Goal: Book appointment/travel/reservation

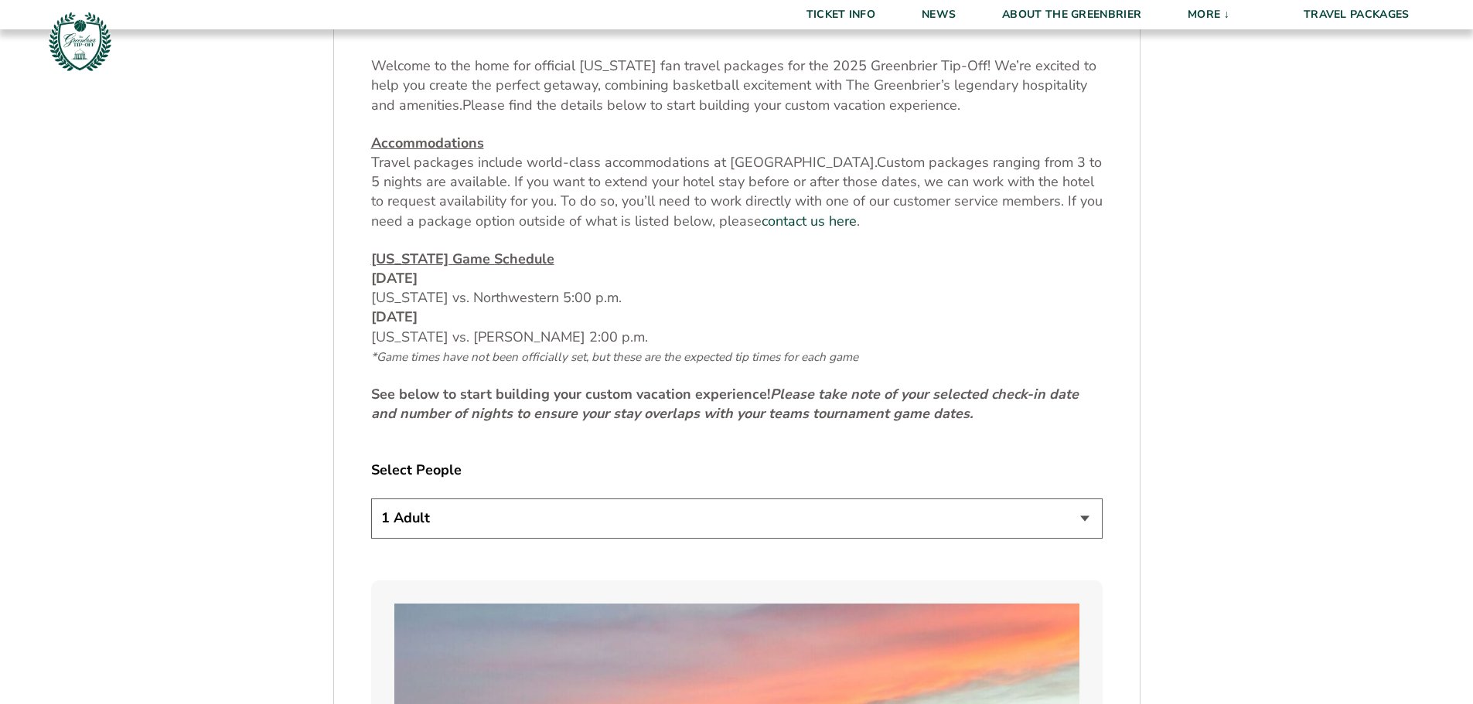
scroll to position [696, 0]
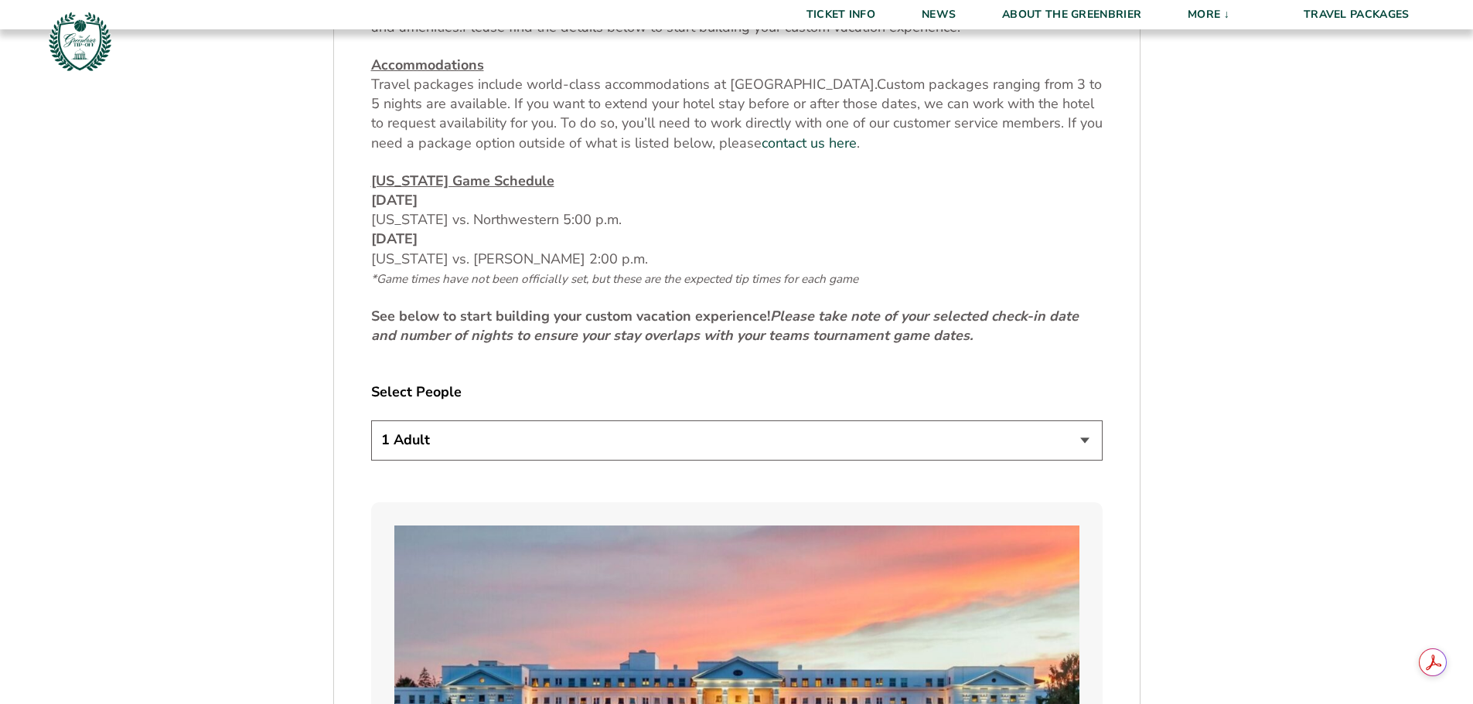
click at [1000, 443] on select "1 Adult 2 Adults 3 Adults 4 Adults 2 Adults + 1 Child 2 Adults + 2 Children 2 A…" at bounding box center [736, 440] width 731 height 39
select select "2 Adults"
click at [371, 421] on select "1 Adult 2 Adults 3 Adults 4 Adults 2 Adults + 1 Child 2 Adults + 2 Children 2 A…" at bounding box center [736, 440] width 731 height 39
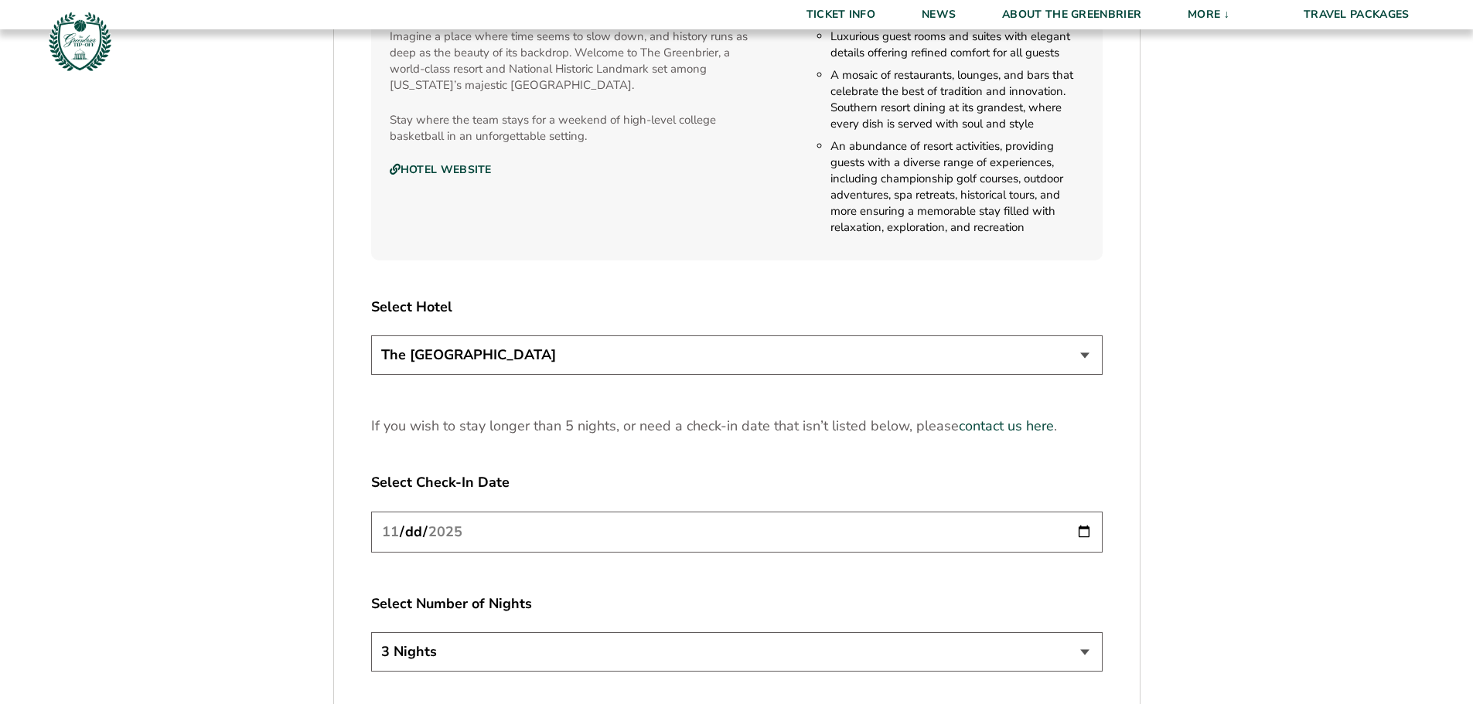
scroll to position [1778, 0]
click at [826, 367] on select "The [GEOGRAPHIC_DATA]" at bounding box center [736, 353] width 731 height 39
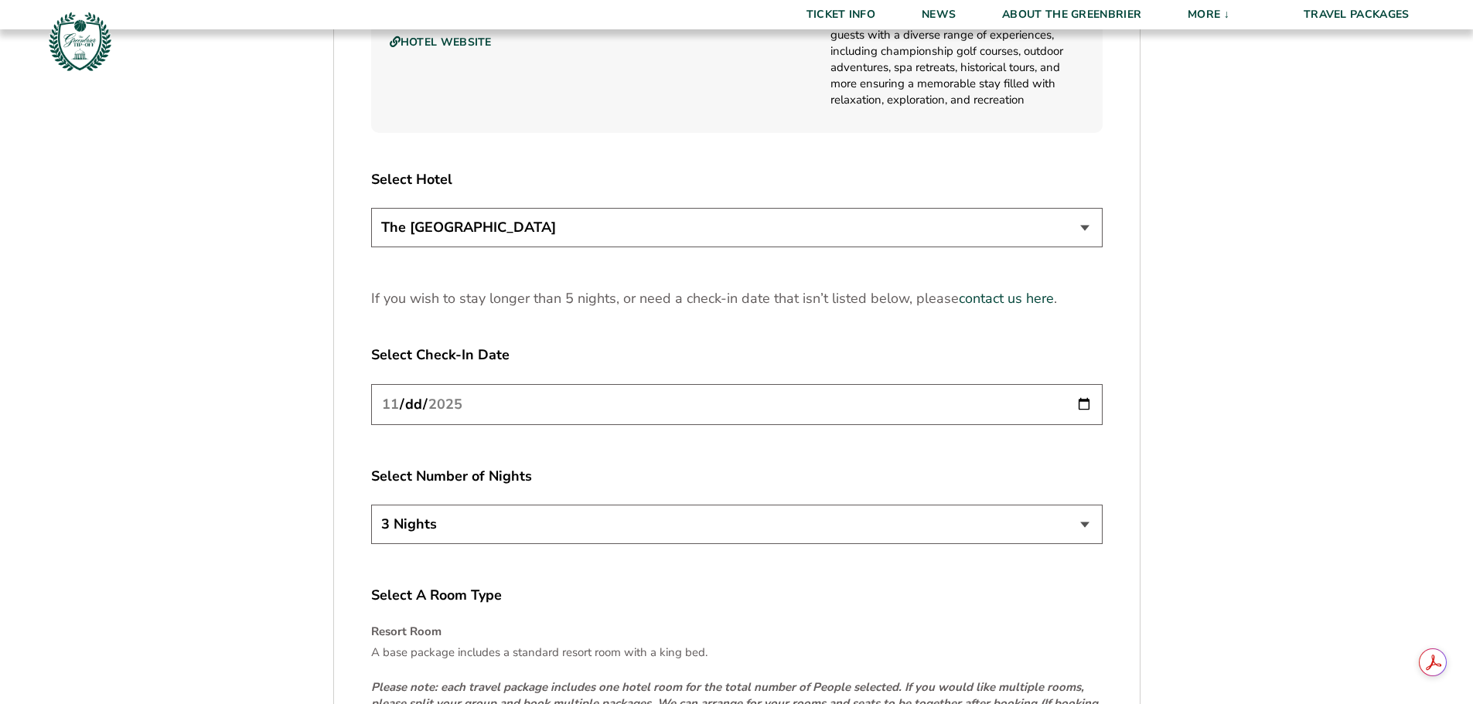
scroll to position [1933, 0]
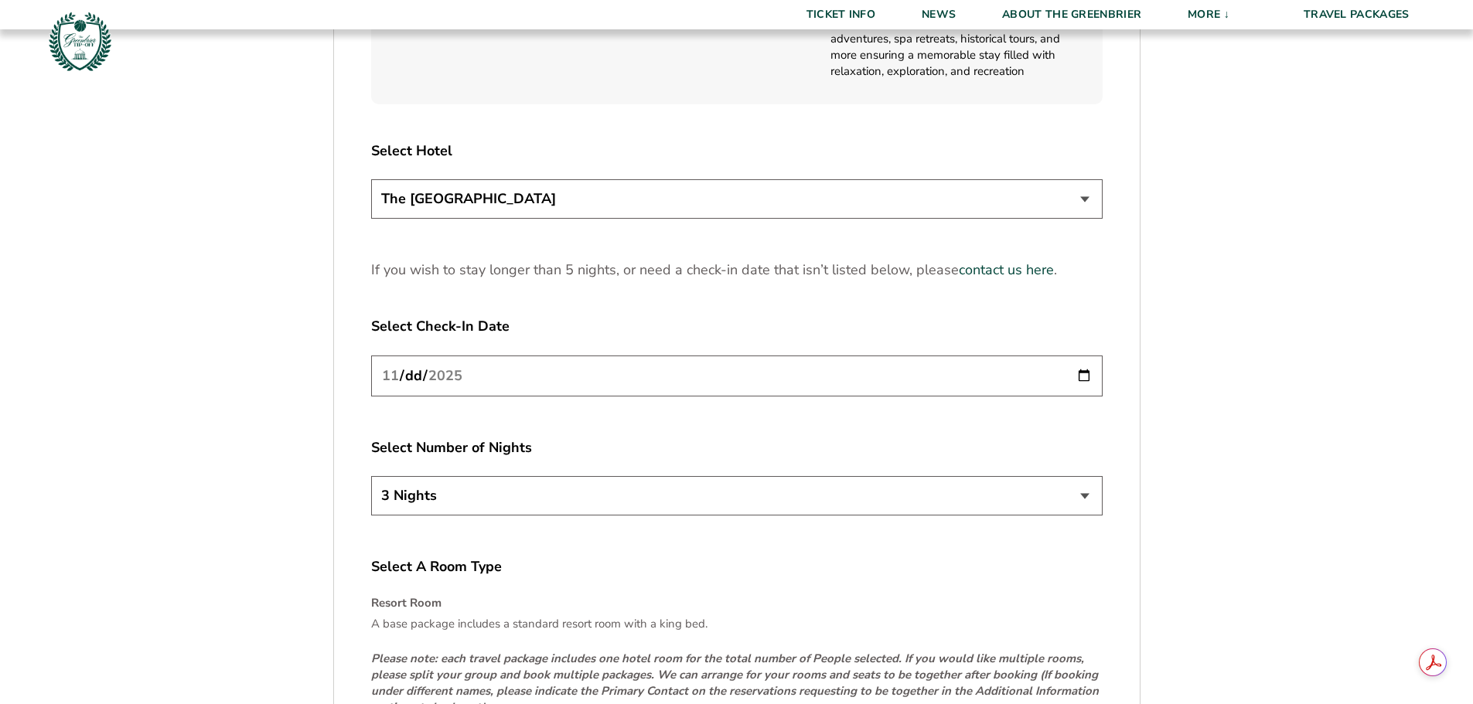
click at [728, 377] on input "[DATE]" at bounding box center [736, 376] width 731 height 41
click at [1078, 378] on input "[DATE]" at bounding box center [736, 376] width 731 height 41
click at [1080, 499] on select "3 Nights 4 Nights 5 Nights" at bounding box center [736, 495] width 731 height 39
click at [1085, 373] on input "[DATE]" at bounding box center [736, 376] width 731 height 41
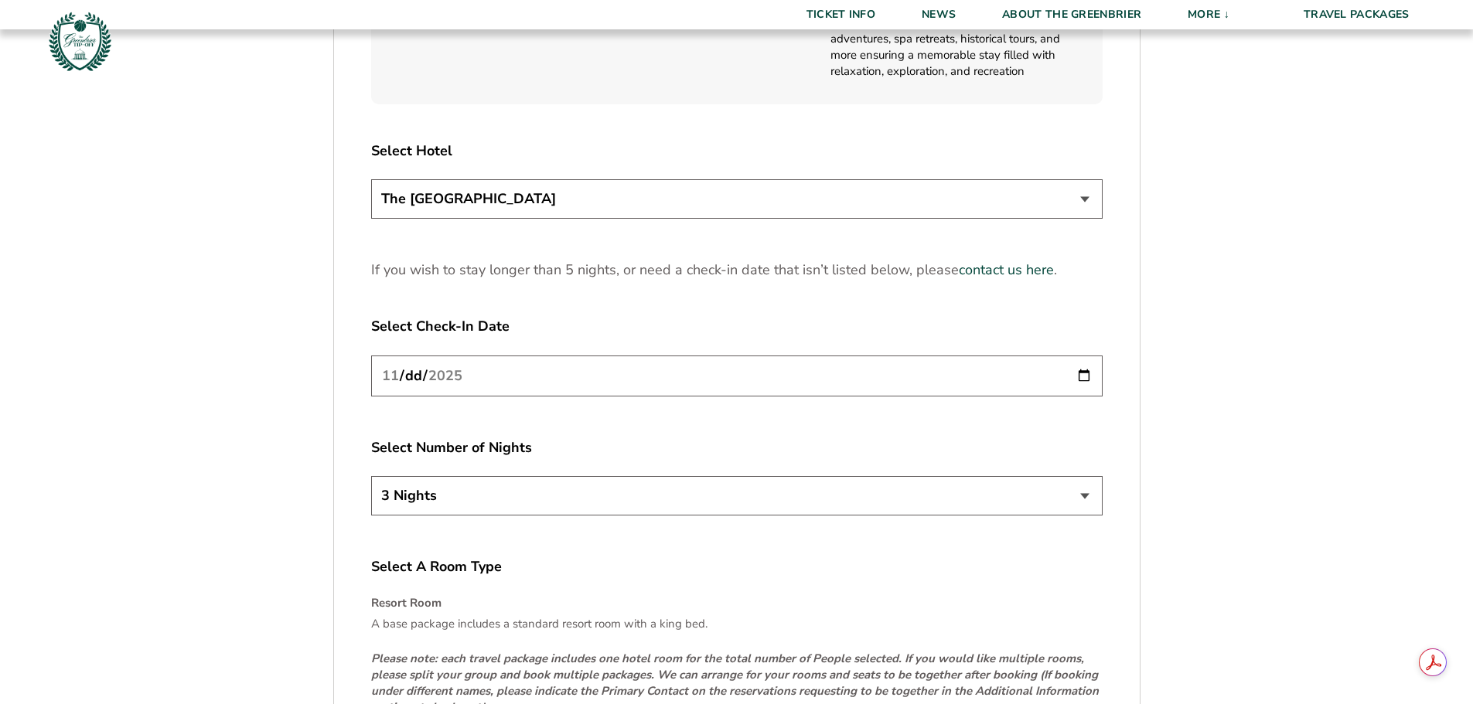
type input "[DATE]"
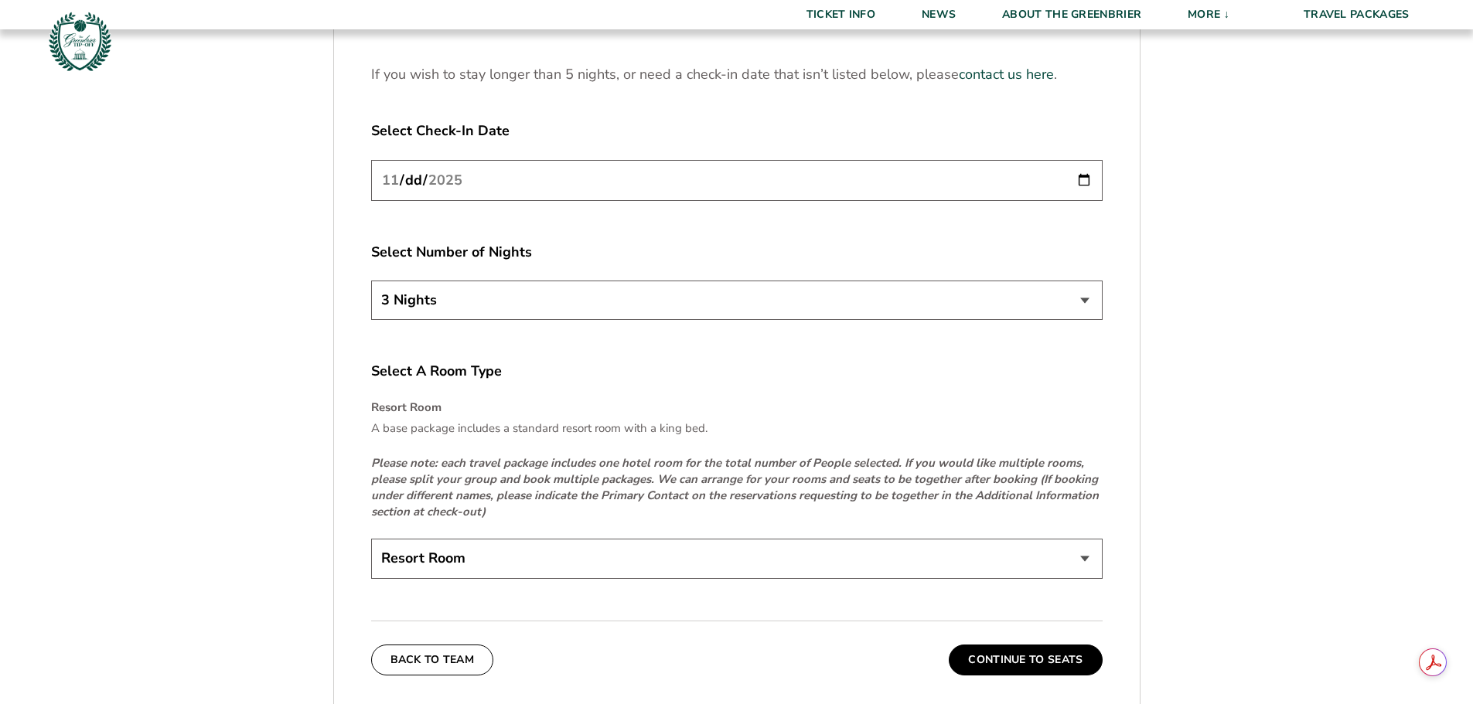
scroll to position [2165, 0]
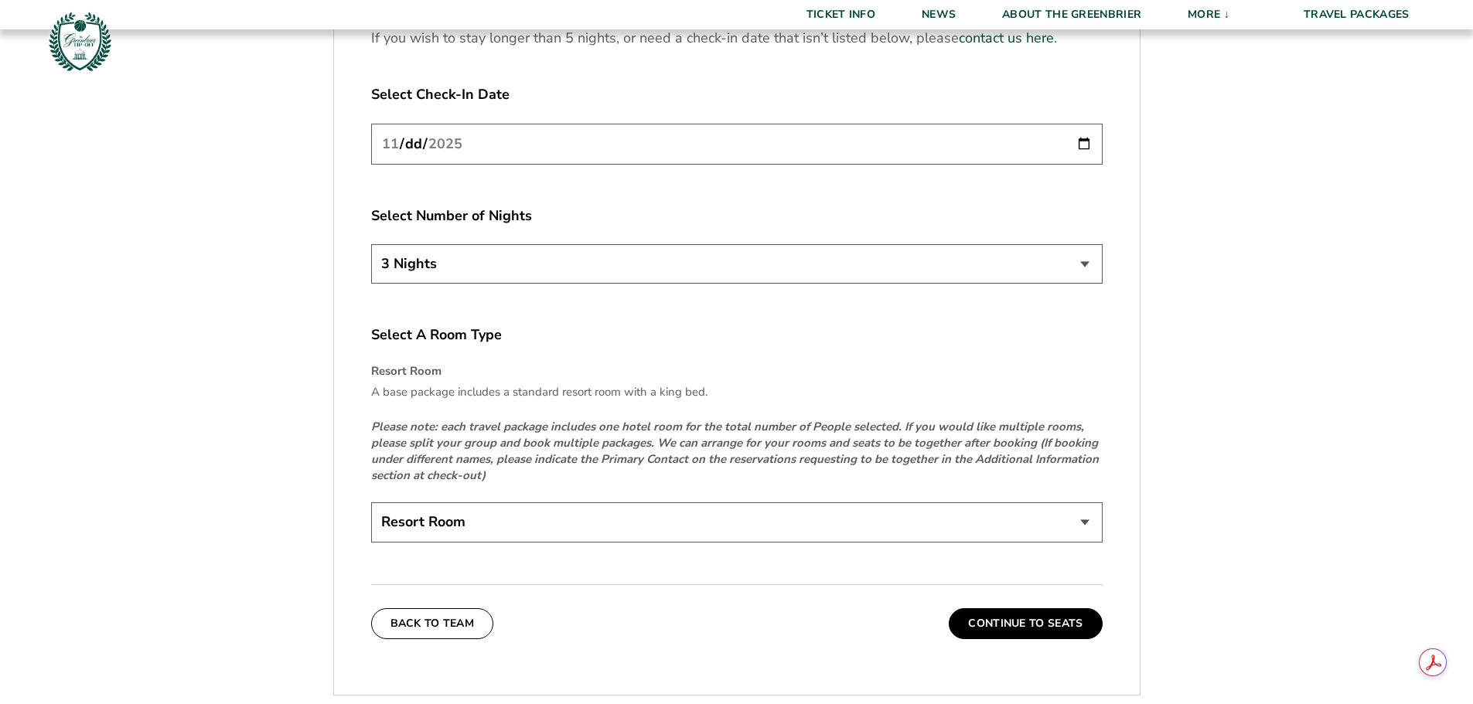
click at [849, 510] on select "Resort Room" at bounding box center [736, 522] width 731 height 39
click at [875, 422] on em "Please note: each travel package includes one hotel room for the total number o…" at bounding box center [735, 451] width 728 height 64
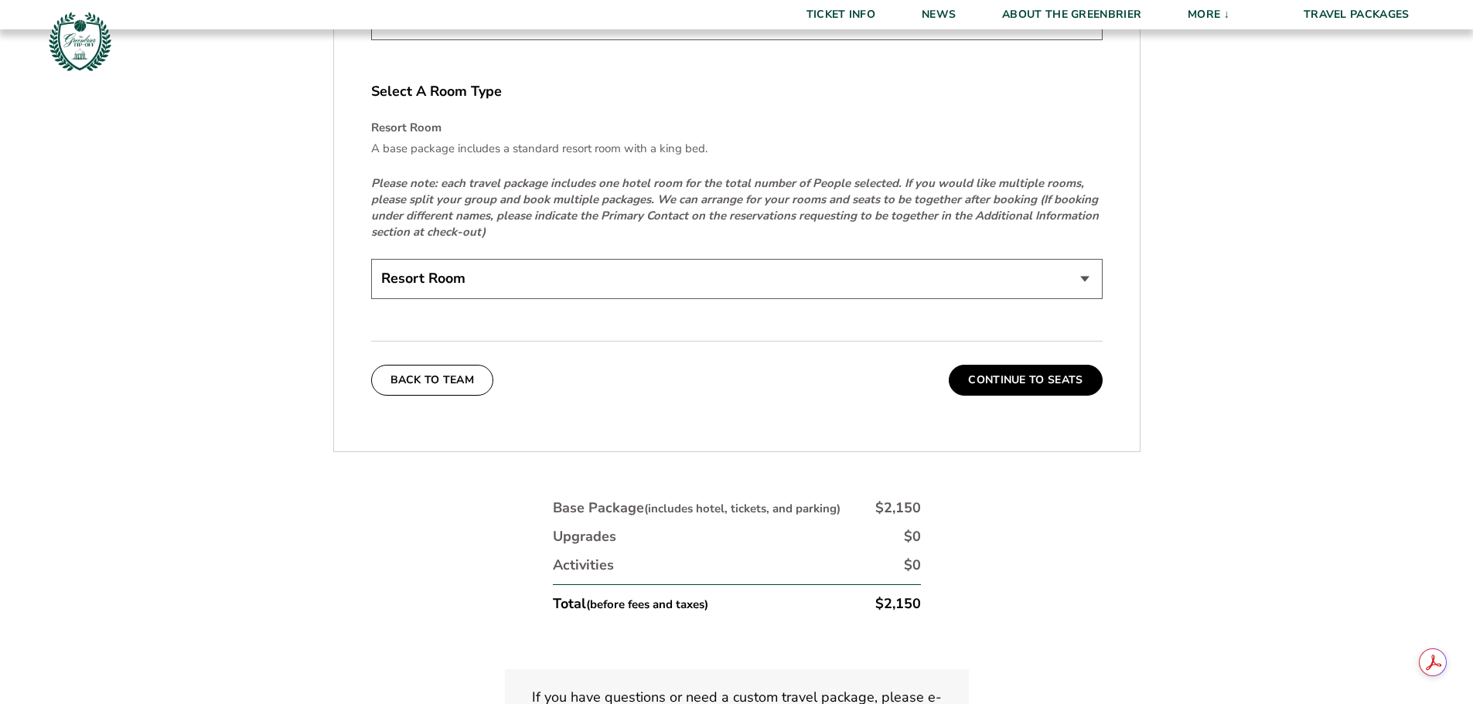
scroll to position [2401, 0]
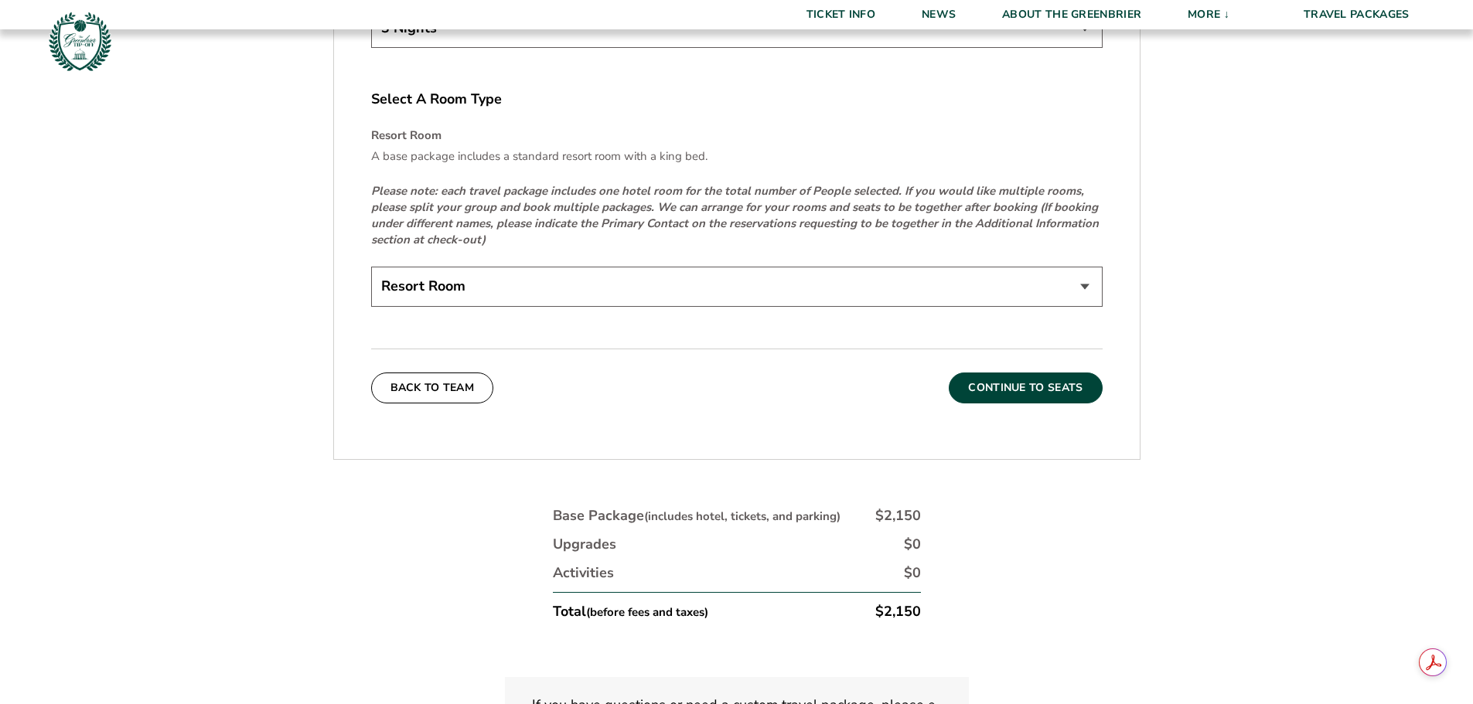
click at [1025, 384] on button "Continue To Seats" at bounding box center [1025, 388] width 153 height 31
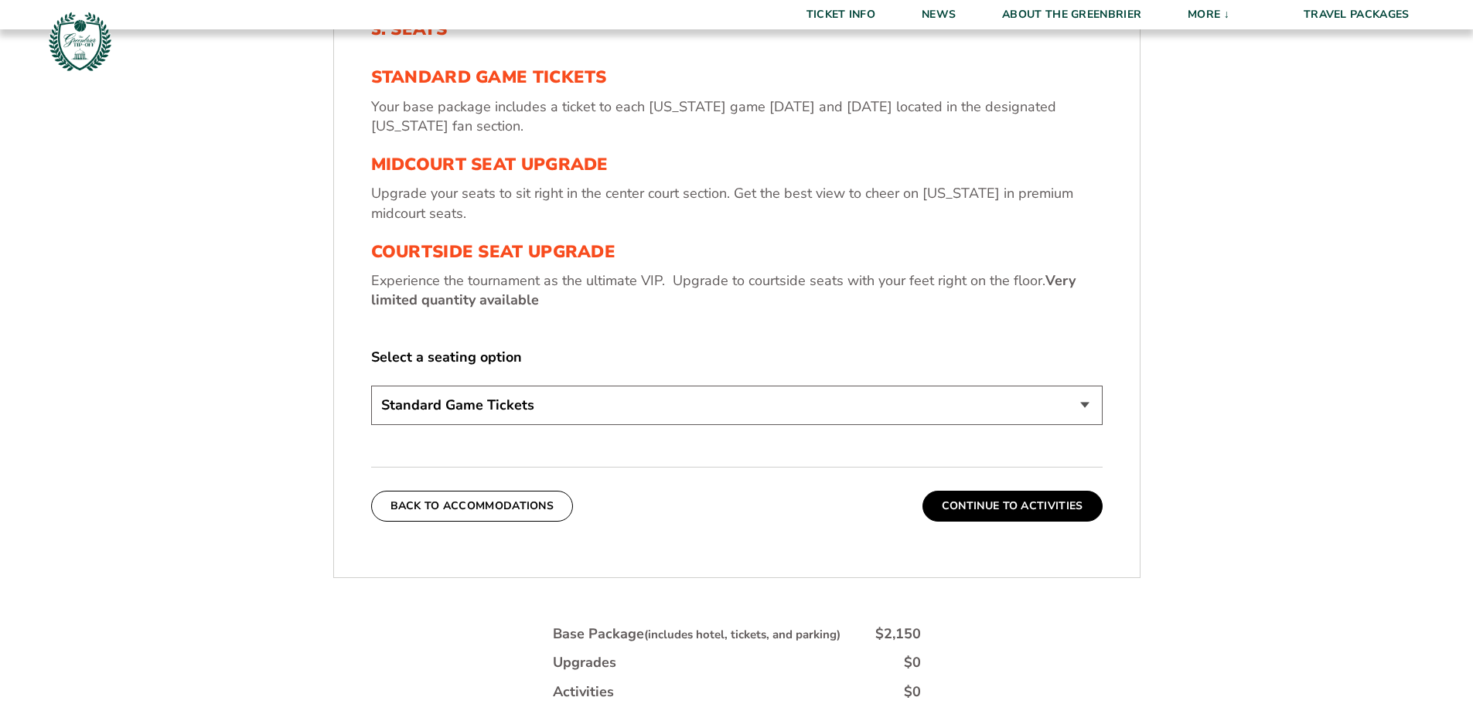
scroll to position [643, 0]
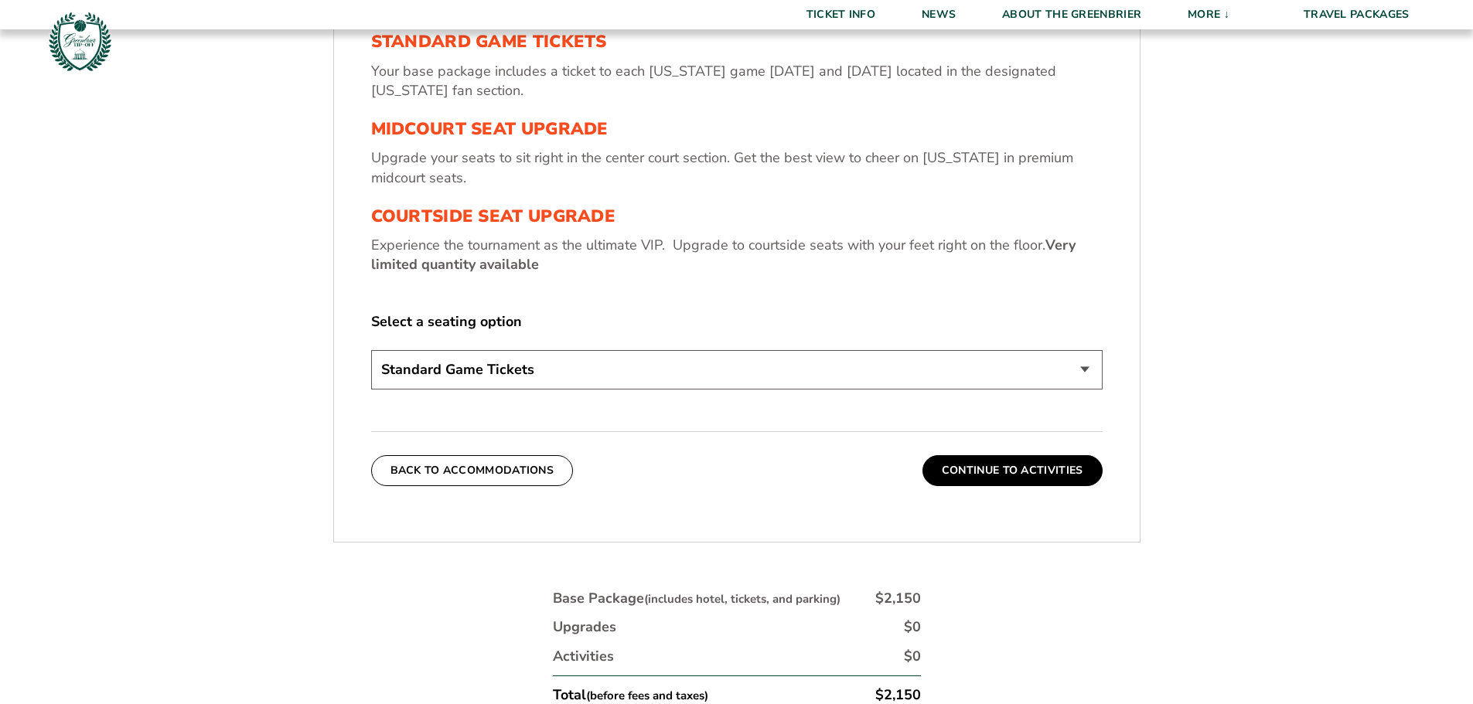
click at [1080, 369] on select "Standard Game Tickets Midcourt Seat Upgrade (+$130 per person) Courtside Seat U…" at bounding box center [736, 369] width 731 height 39
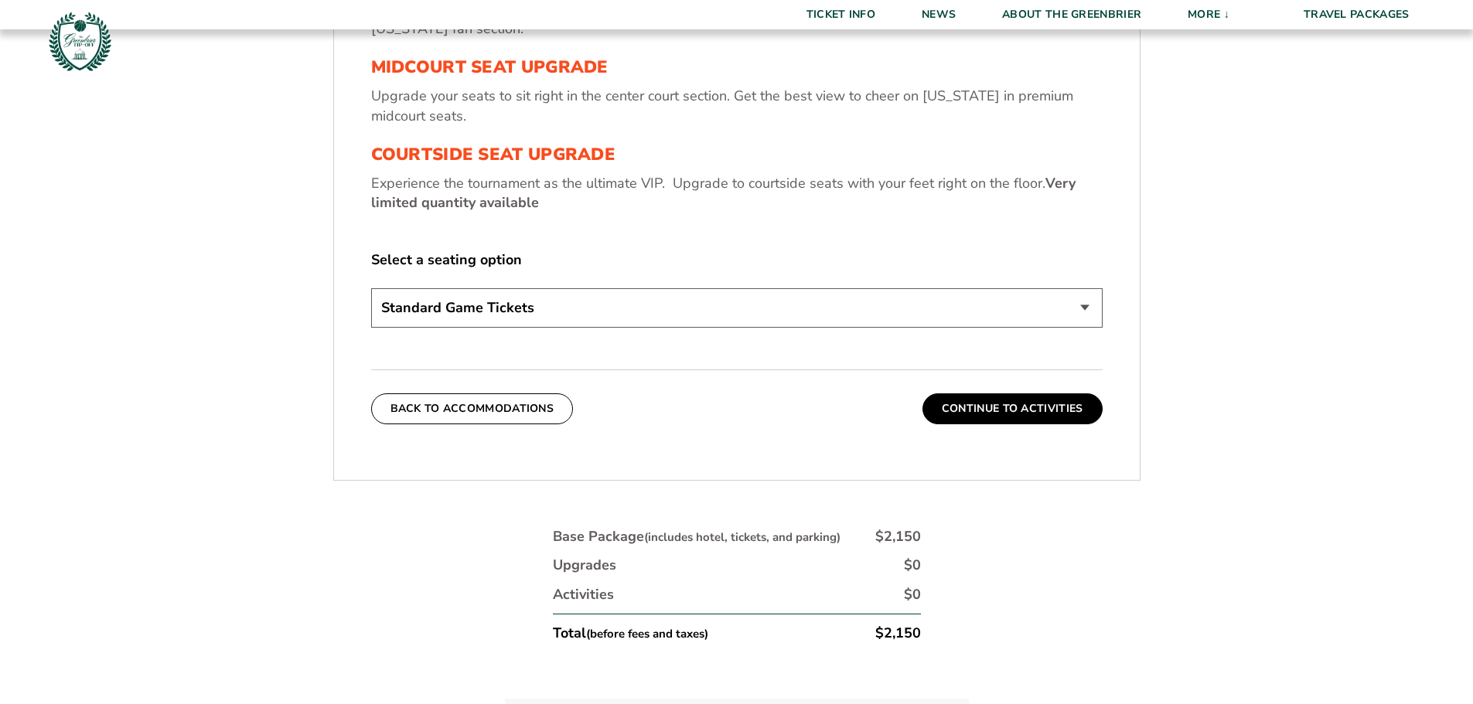
scroll to position [797, 0]
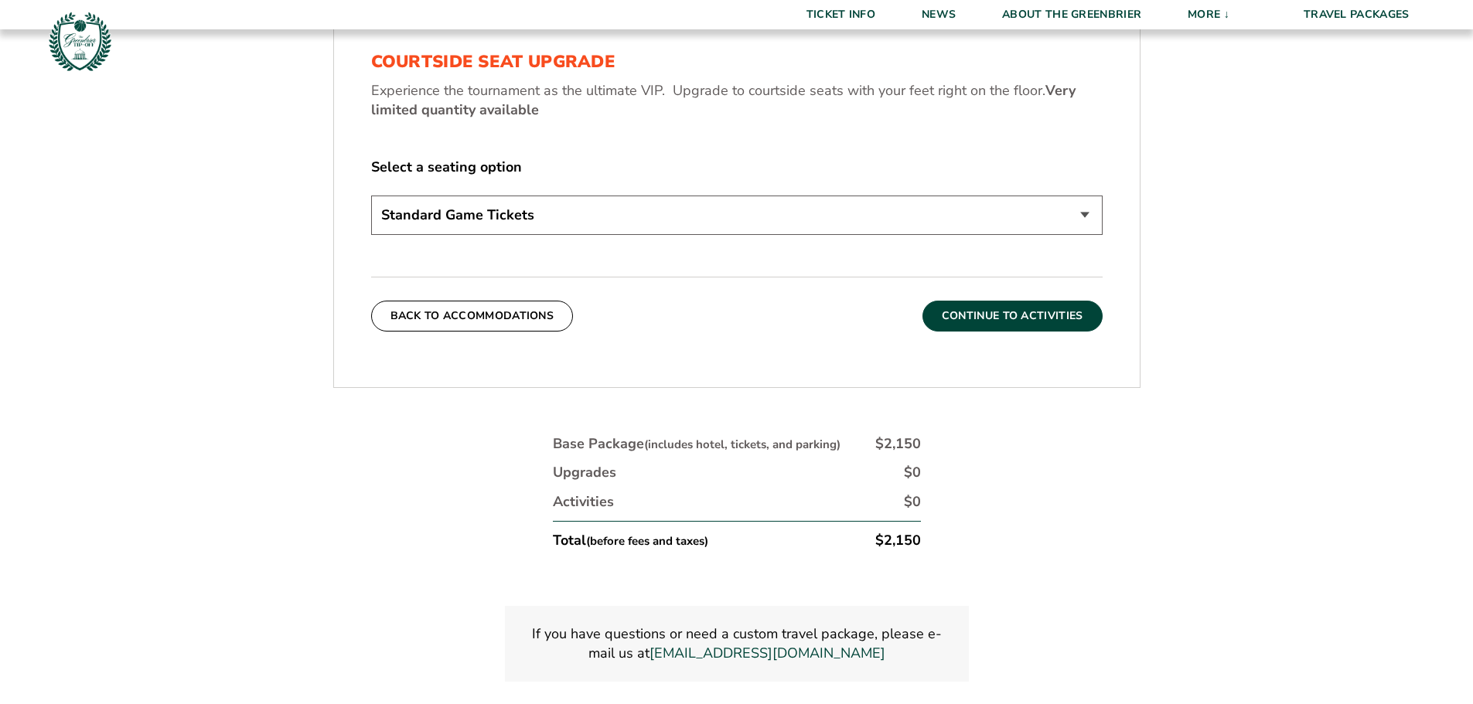
click at [1013, 317] on button "Continue To Activities" at bounding box center [1012, 316] width 180 height 31
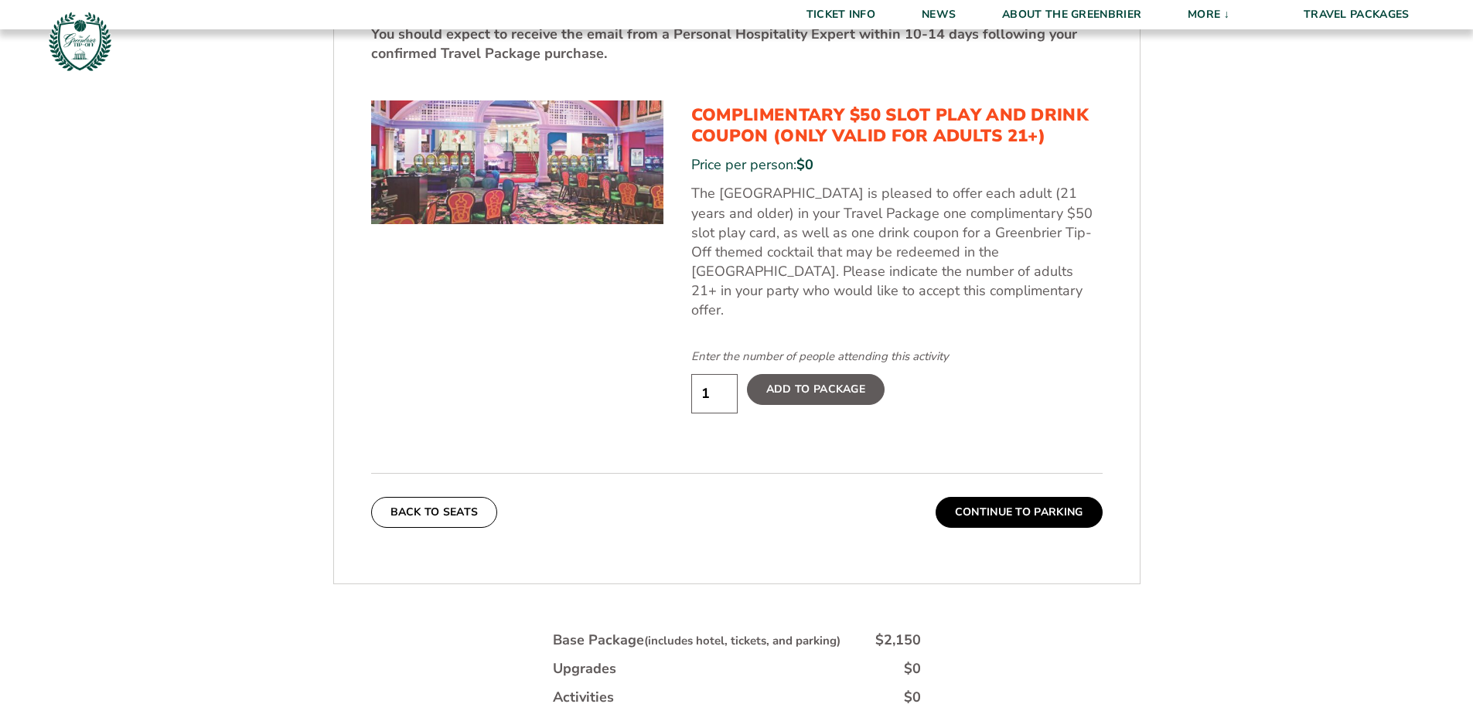
scroll to position [875, 0]
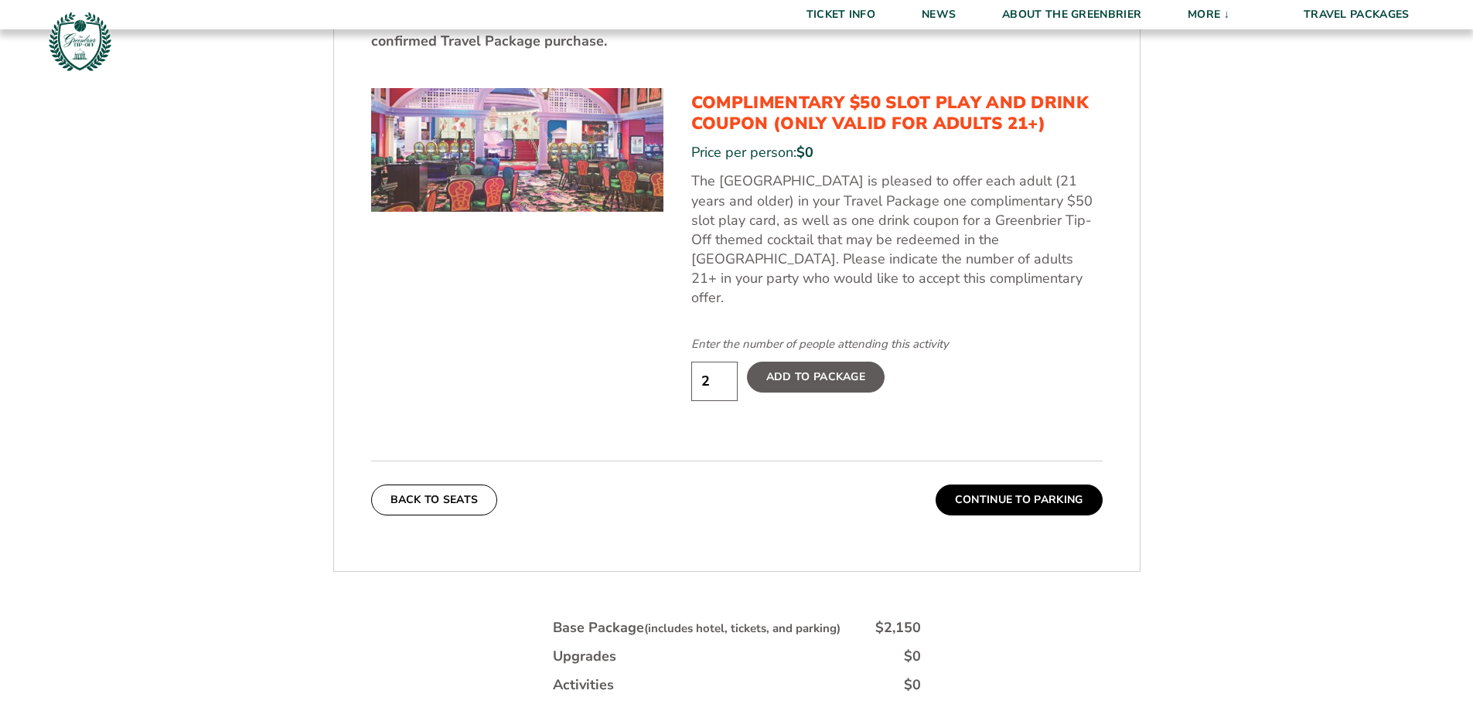
type input "2"
click at [725, 362] on input "2" at bounding box center [714, 381] width 46 height 39
click at [825, 362] on label "Add To Package" at bounding box center [816, 377] width 138 height 31
click at [0, 0] on input "Add To Package" at bounding box center [0, 0] width 0 height 0
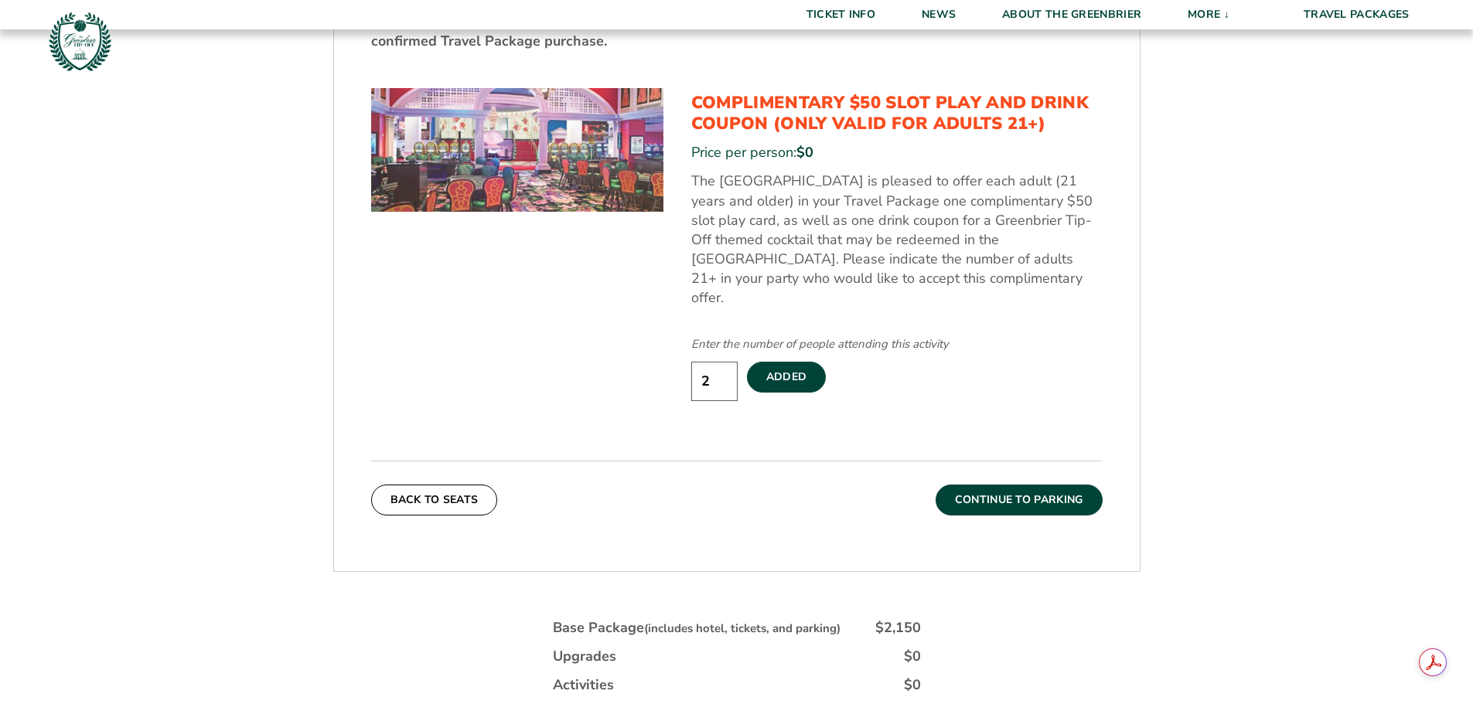
click at [1039, 485] on button "Continue To Parking" at bounding box center [1019, 500] width 167 height 31
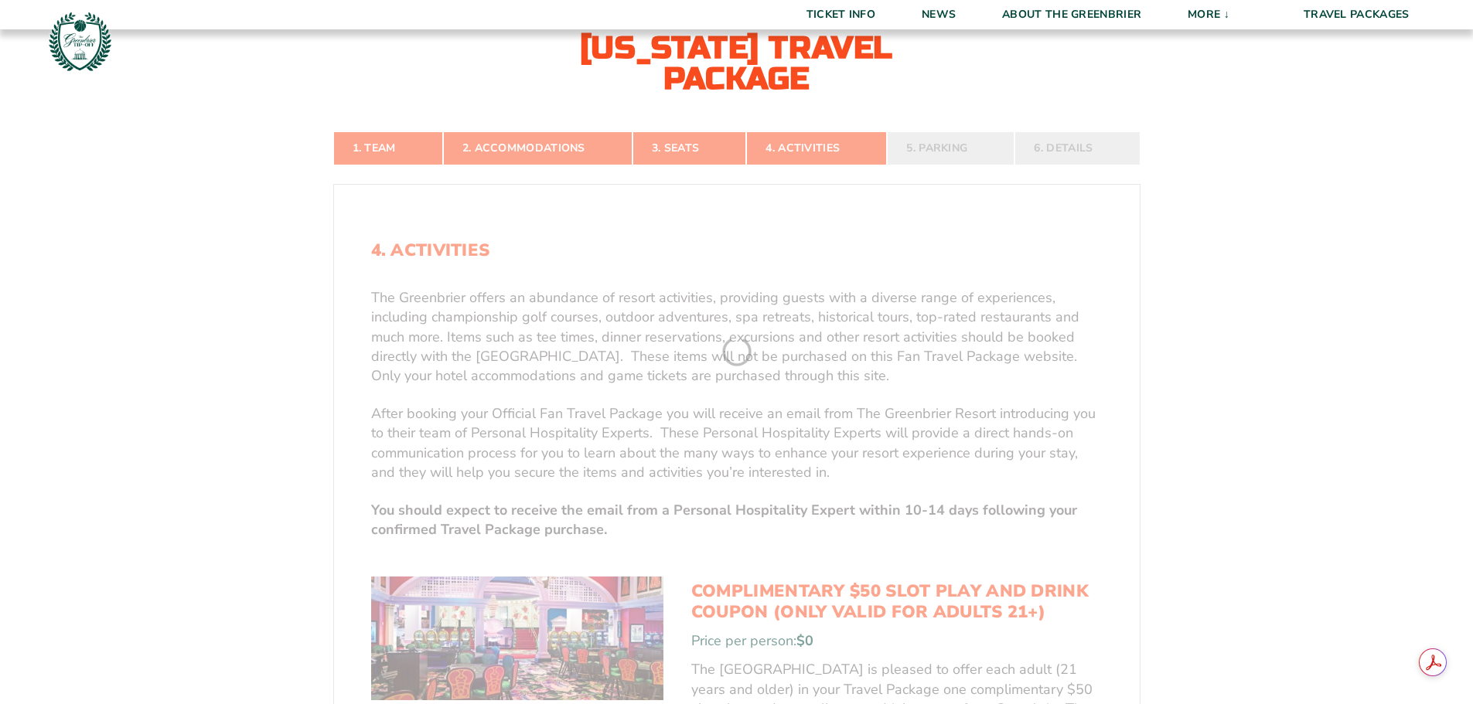
scroll to position [333, 0]
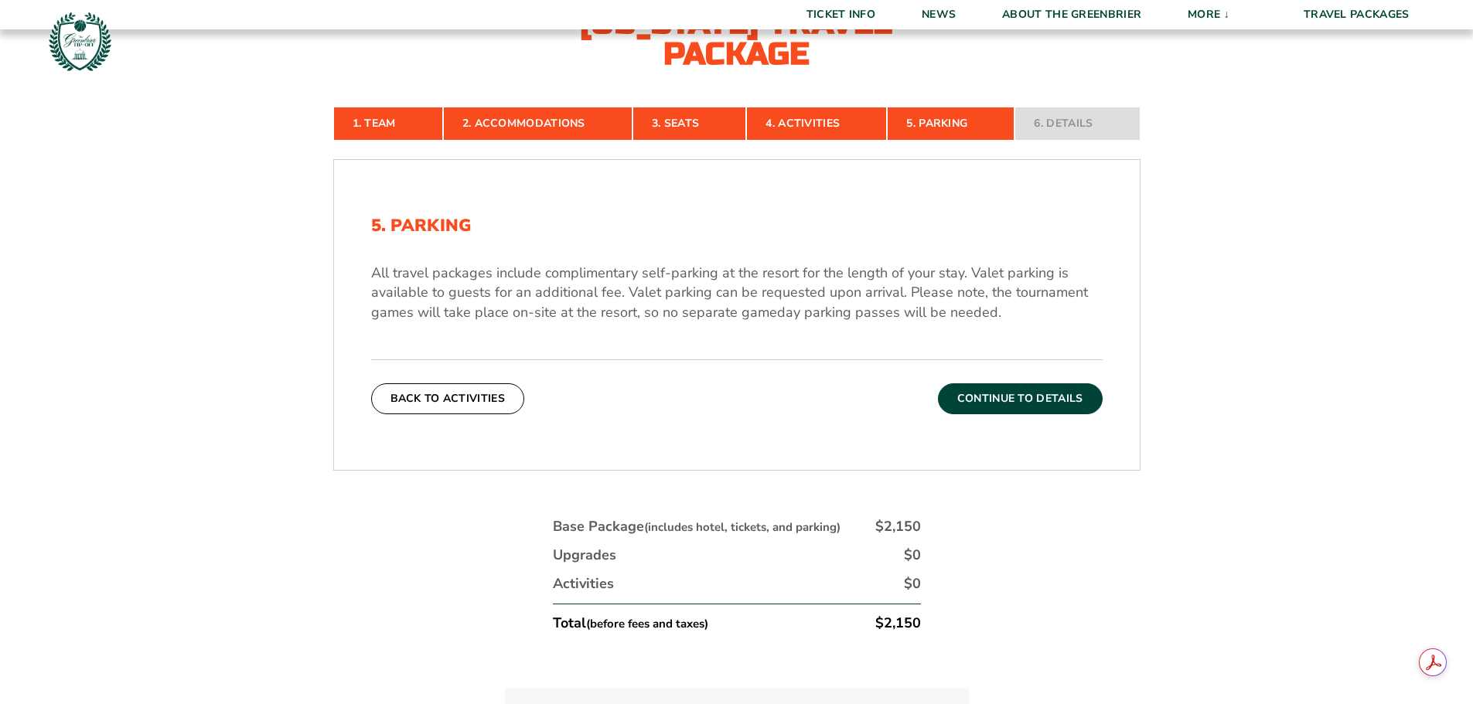
click at [1039, 395] on button "Continue To Details" at bounding box center [1020, 399] width 165 height 31
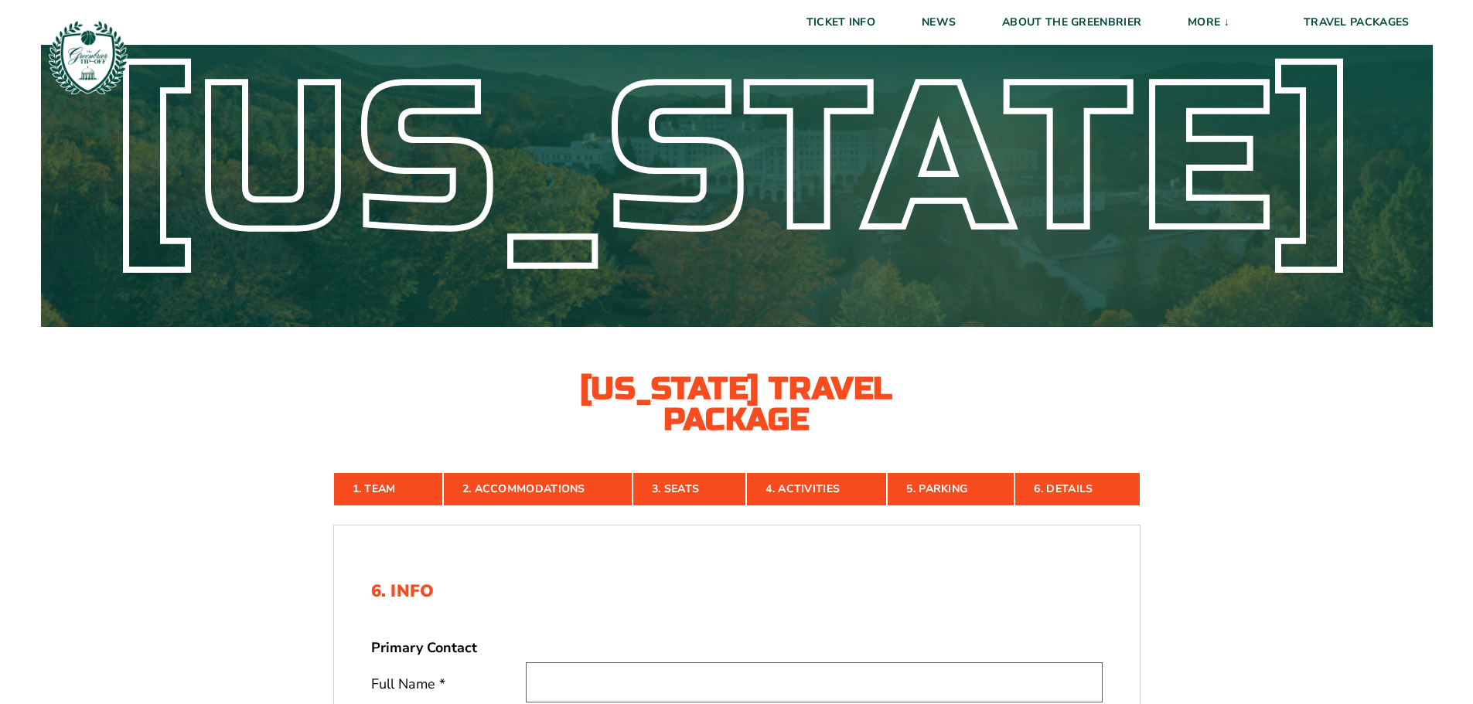
scroll to position [0, 0]
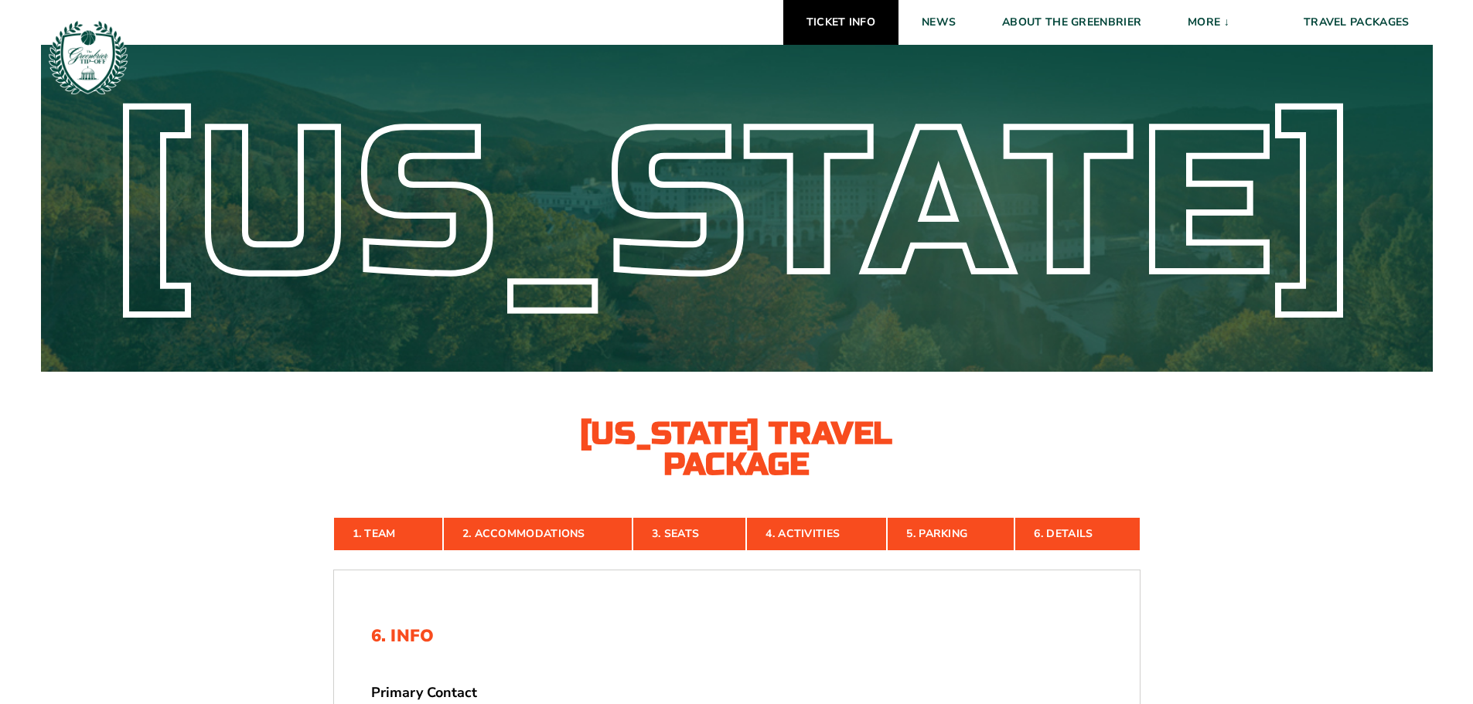
click at [861, 26] on link "Ticket Info" at bounding box center [840, 22] width 115 height 45
